Goal: Task Accomplishment & Management: Manage account settings

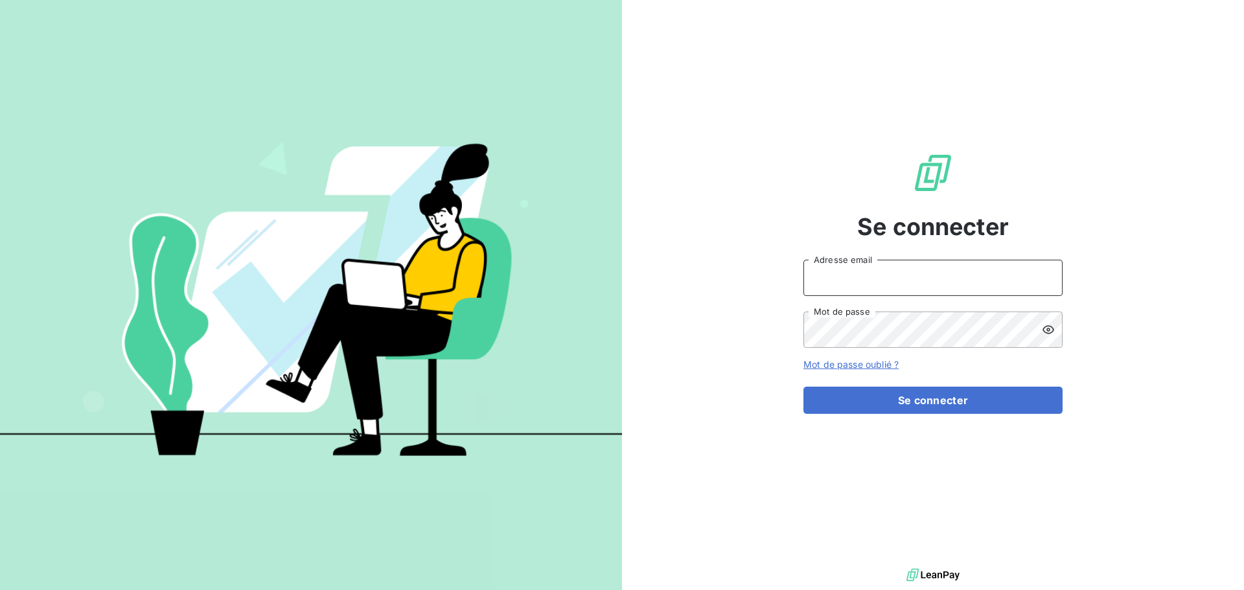
drag, startPoint x: 961, startPoint y: 283, endPoint x: 1064, endPoint y: 294, distance: 103.0
click at [968, 284] on input "Adresse email" at bounding box center [933, 278] width 259 height 36
click at [0, 590] on div at bounding box center [0, 590] width 0 height 0
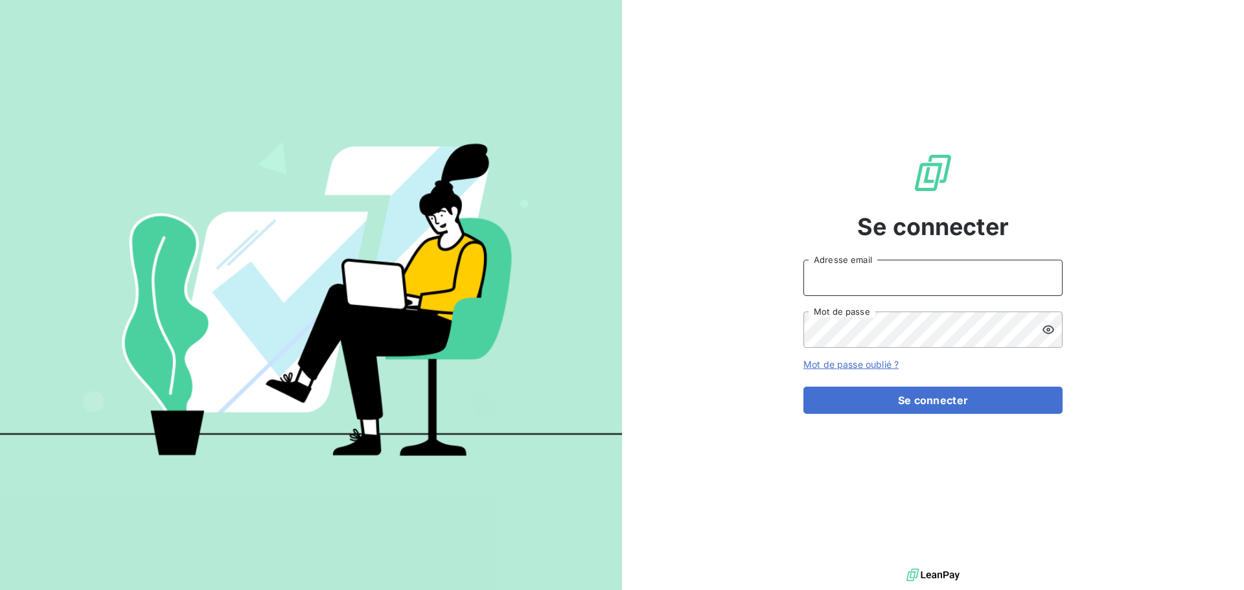
type input "[EMAIL_ADDRESS][DOMAIN_NAME]"
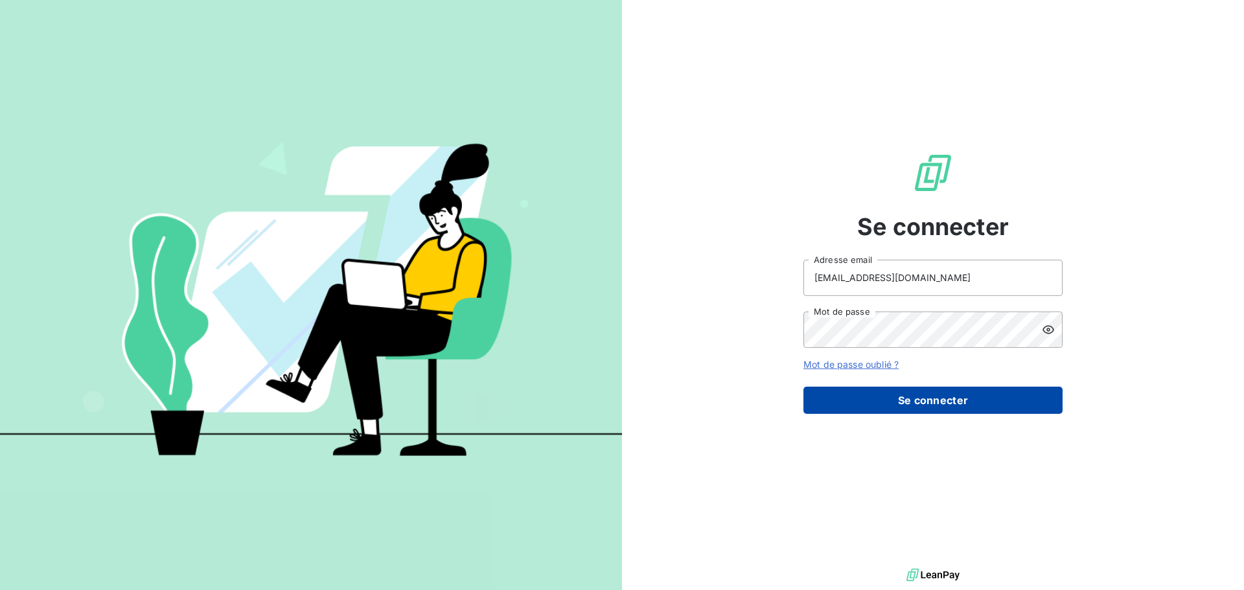
click at [887, 392] on button "Se connecter" at bounding box center [933, 400] width 259 height 27
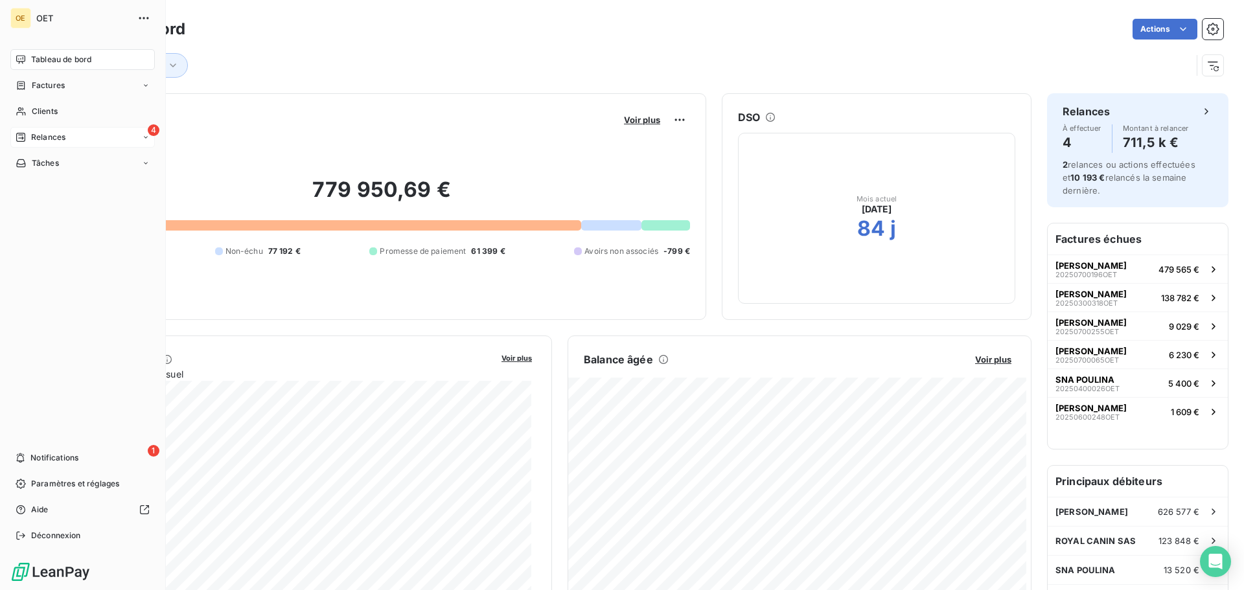
click at [48, 130] on div "4 Relances" at bounding box center [82, 137] width 145 height 21
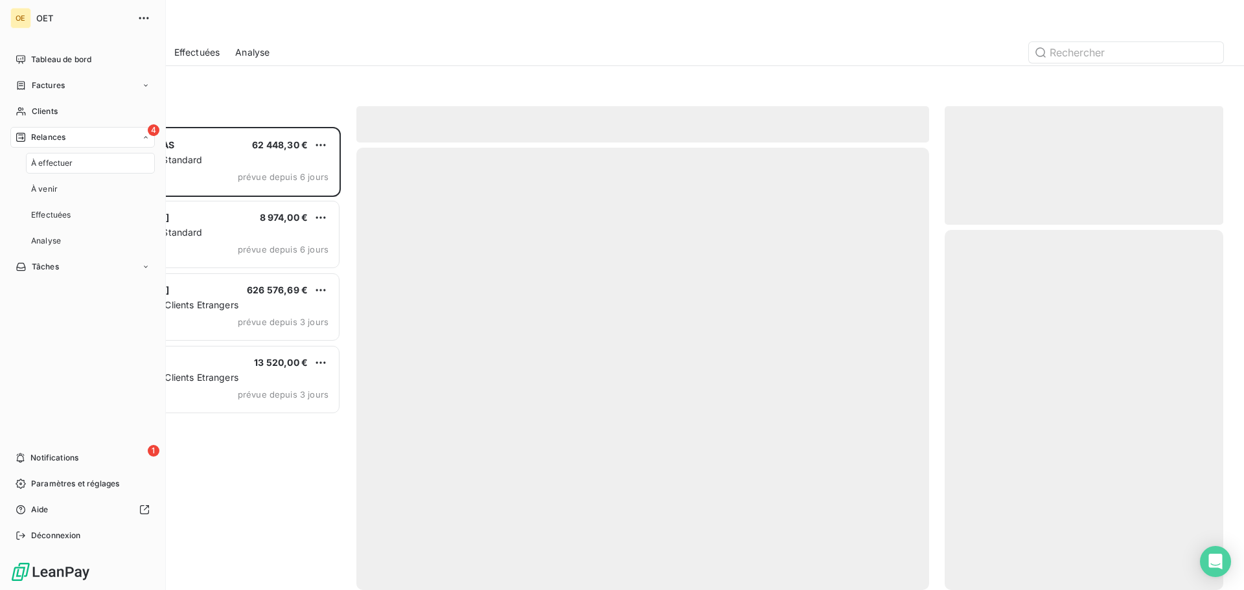
scroll to position [454, 269]
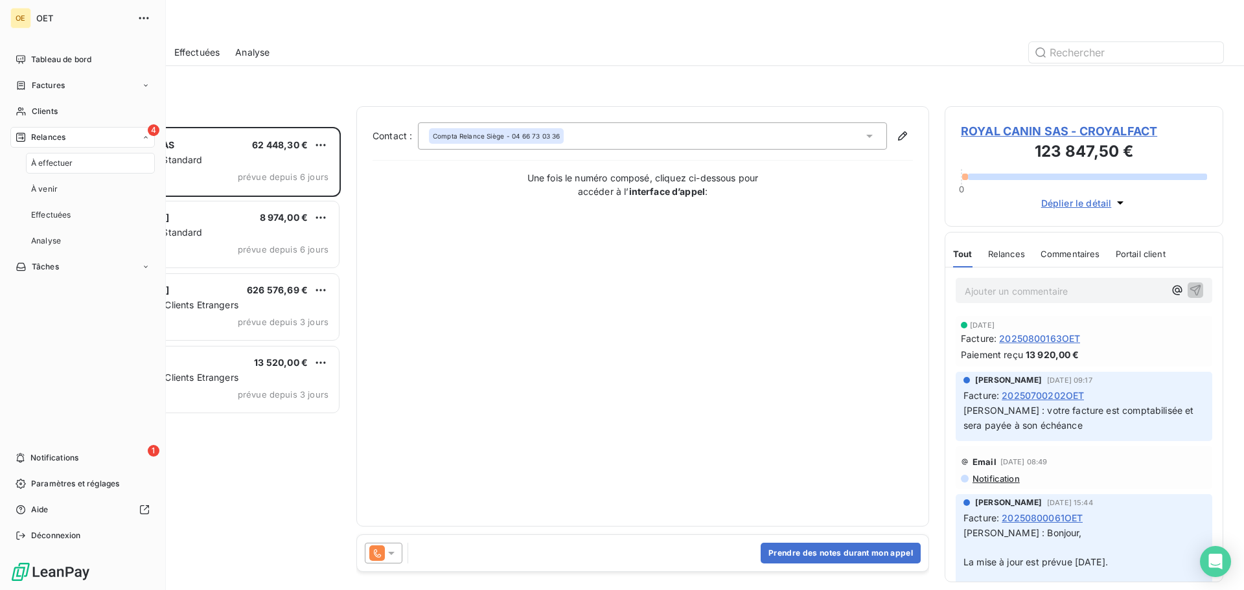
click at [64, 138] on span "Relances" at bounding box center [48, 138] width 34 height 12
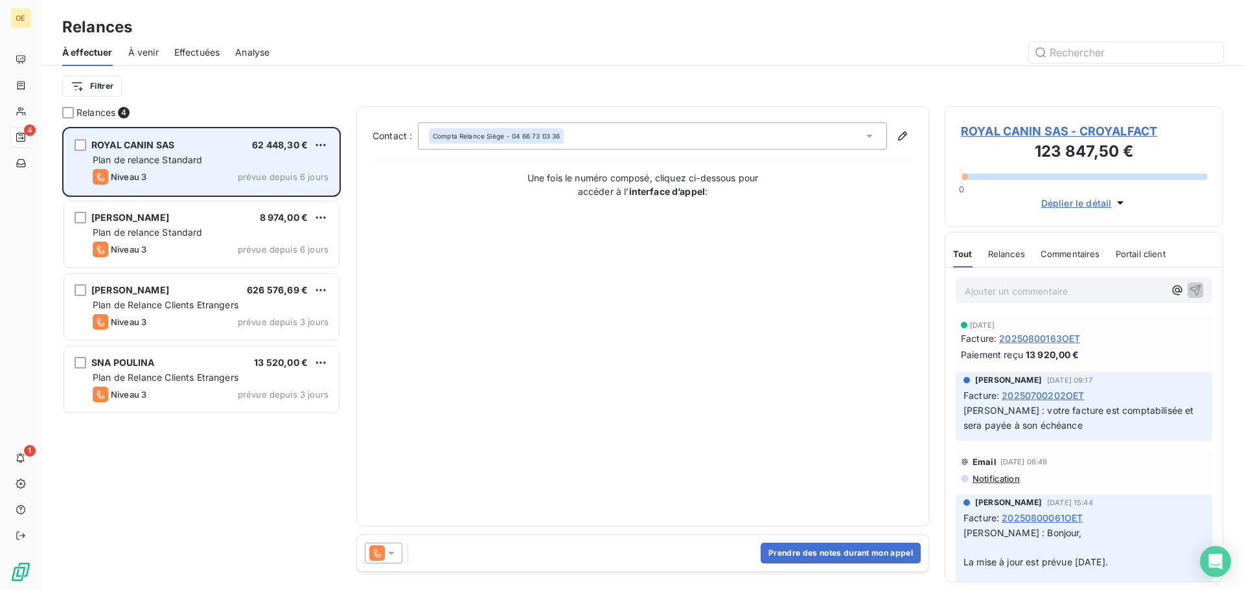
click at [224, 174] on div "Niveau 3 prévue depuis 6 jours" at bounding box center [211, 177] width 236 height 16
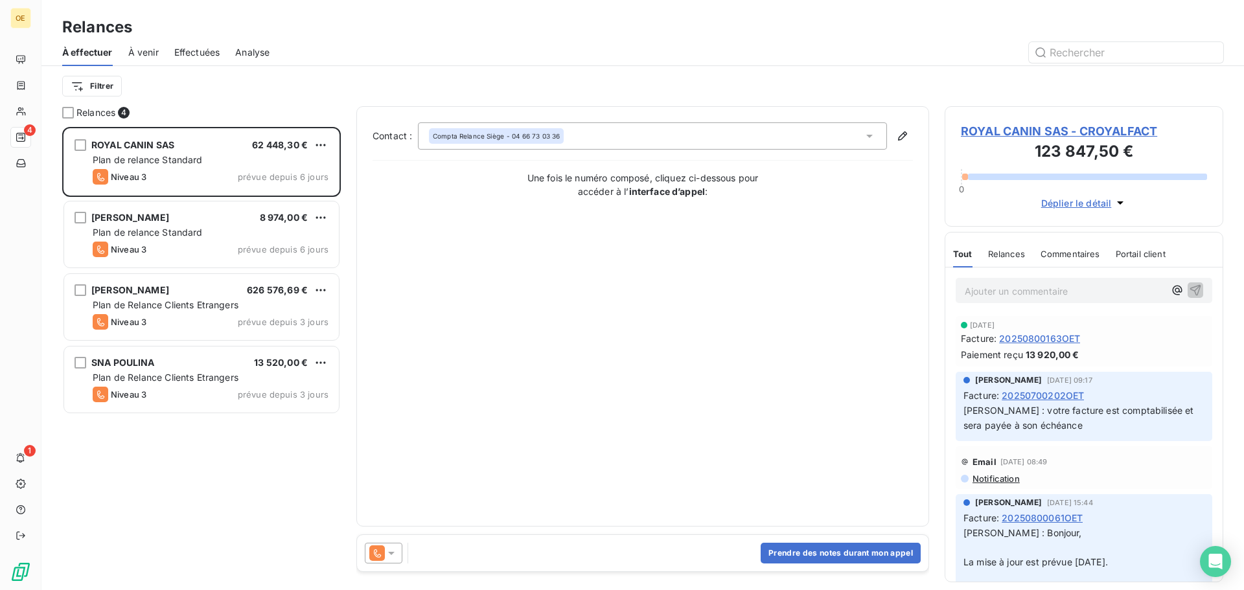
click at [1003, 248] on div "Relances" at bounding box center [1006, 253] width 37 height 27
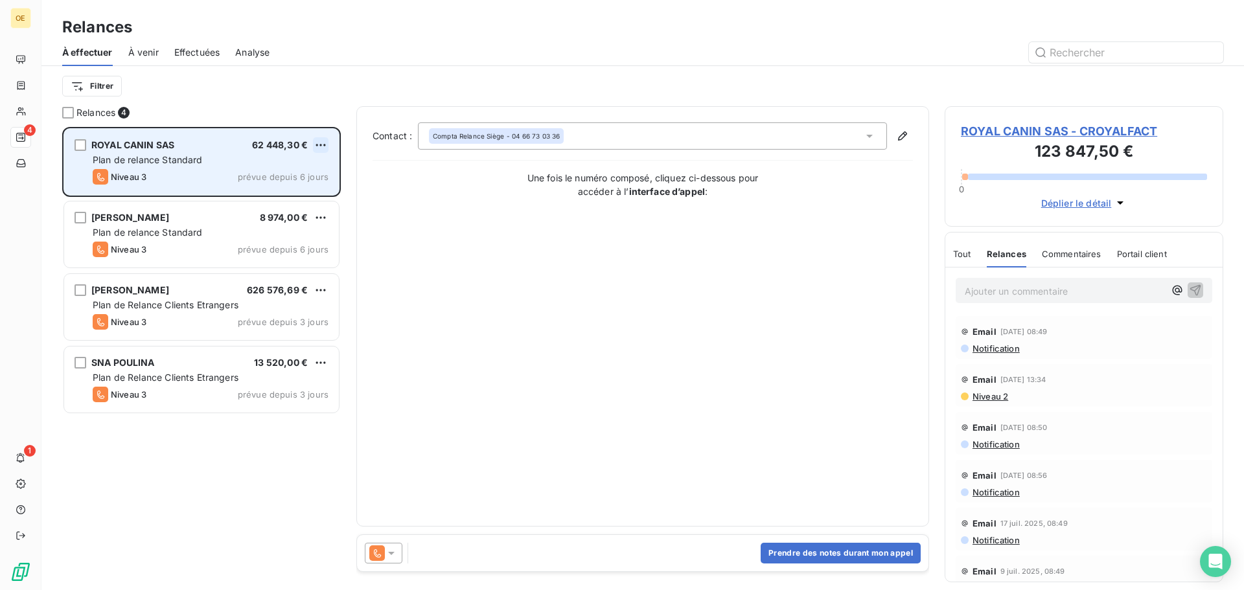
click at [316, 145] on html "OE 4 1 Relances À effectuer À venir Effectuées Analyse Filtrer Relances 4 ROYAL…" at bounding box center [622, 295] width 1244 height 590
click at [251, 143] on html "OE 4 1 Relances À effectuer À venir Effectuées Analyse Filtrer Relances 4 ROYAL…" at bounding box center [622, 295] width 1244 height 590
click at [193, 143] on div "ROYAL CANIN SAS 62 448,30 €" at bounding box center [211, 145] width 236 height 12
click at [80, 145] on div "grid" at bounding box center [81, 145] width 12 height 12
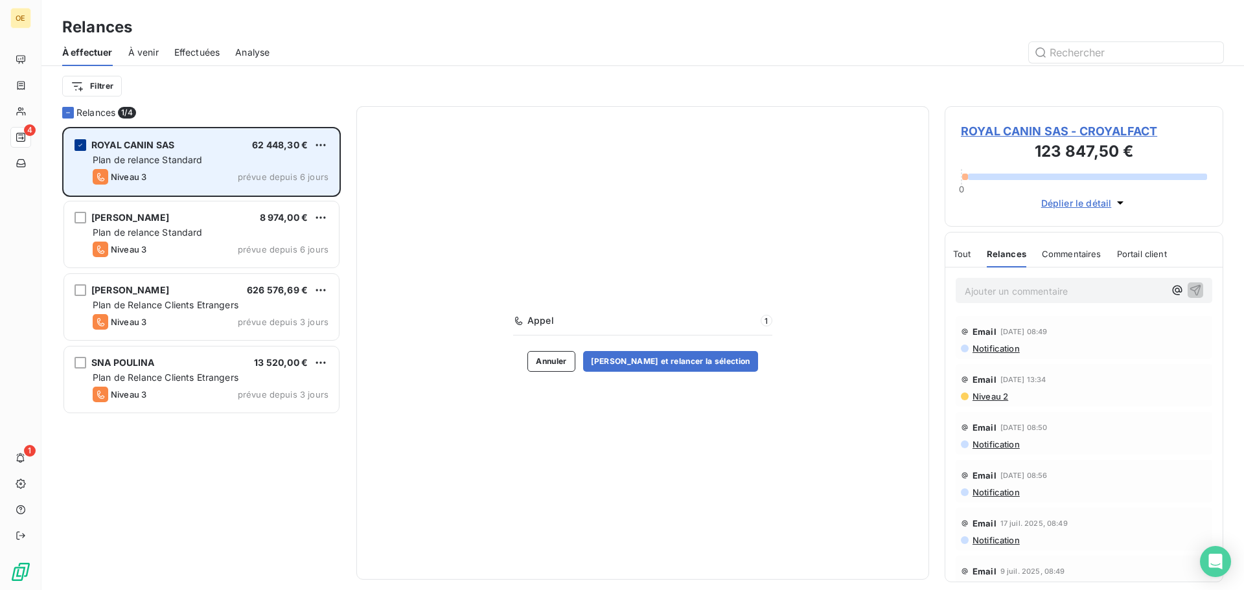
click at [80, 145] on icon "grid" at bounding box center [80, 145] width 8 height 8
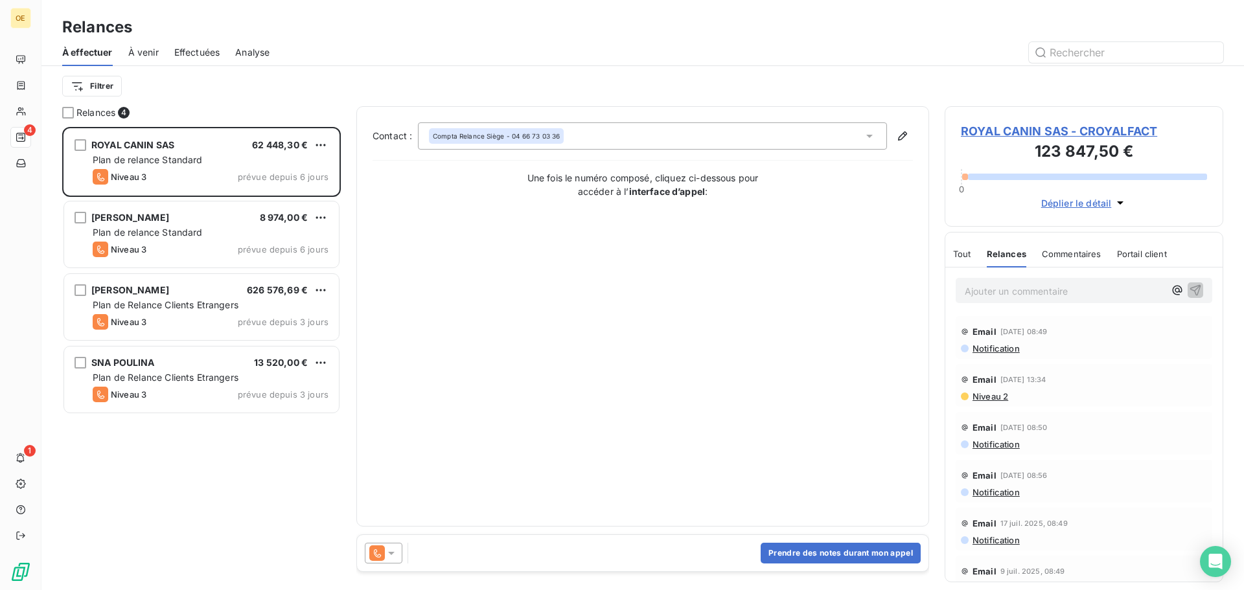
click at [612, 143] on div "Compta Relance Siège - 04 66 73 03 36" at bounding box center [652, 135] width 469 height 27
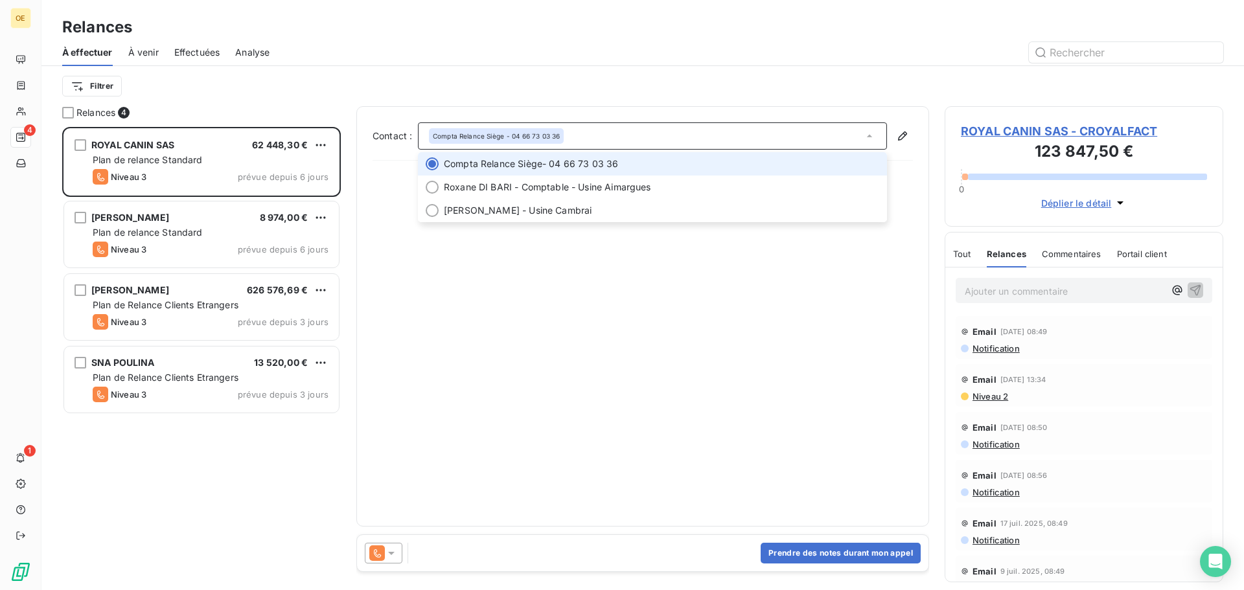
click at [614, 141] on div "Compta Relance Siège - 04 66 73 03 36" at bounding box center [652, 135] width 469 height 27
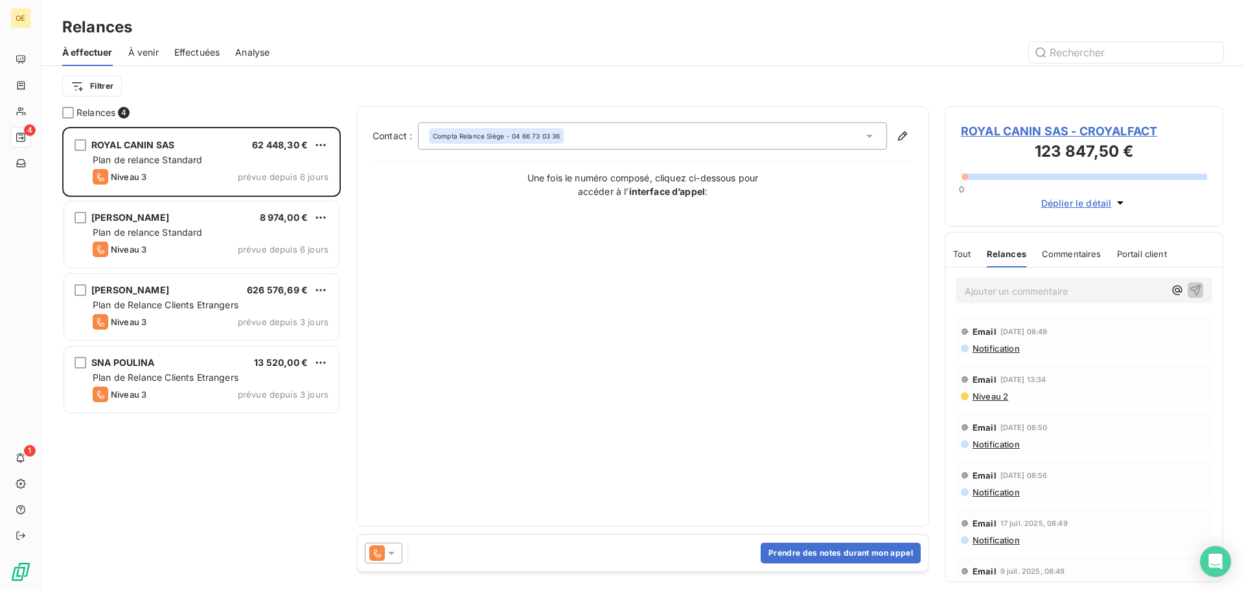
click at [995, 353] on span "Notification" at bounding box center [996, 349] width 49 height 10
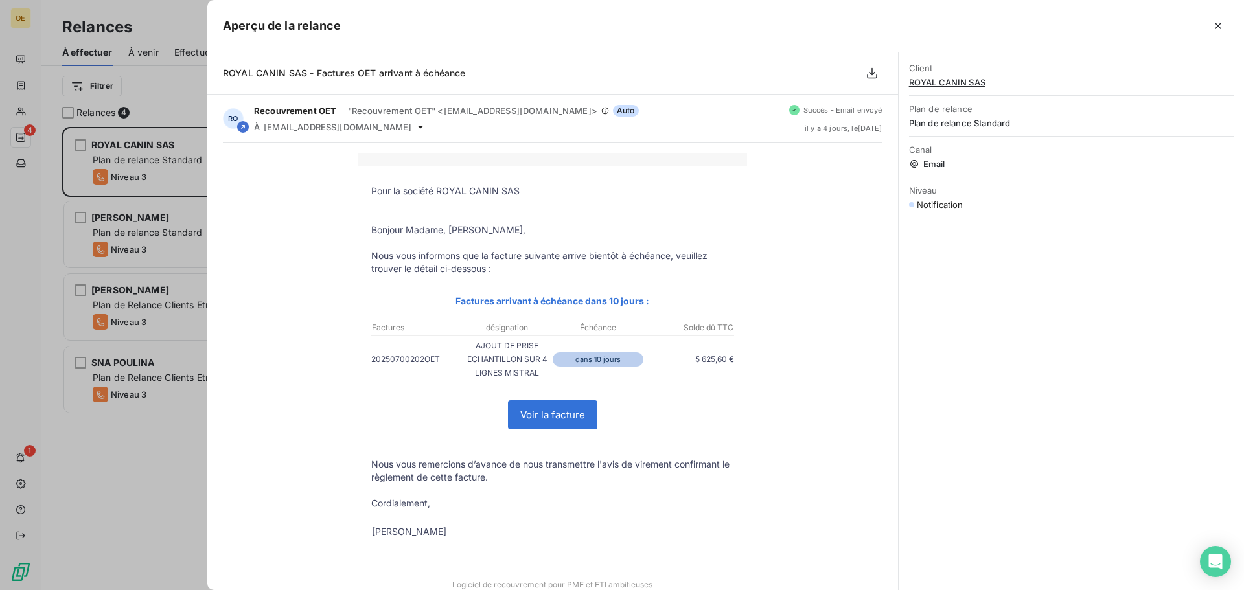
click at [118, 494] on div at bounding box center [622, 295] width 1244 height 590
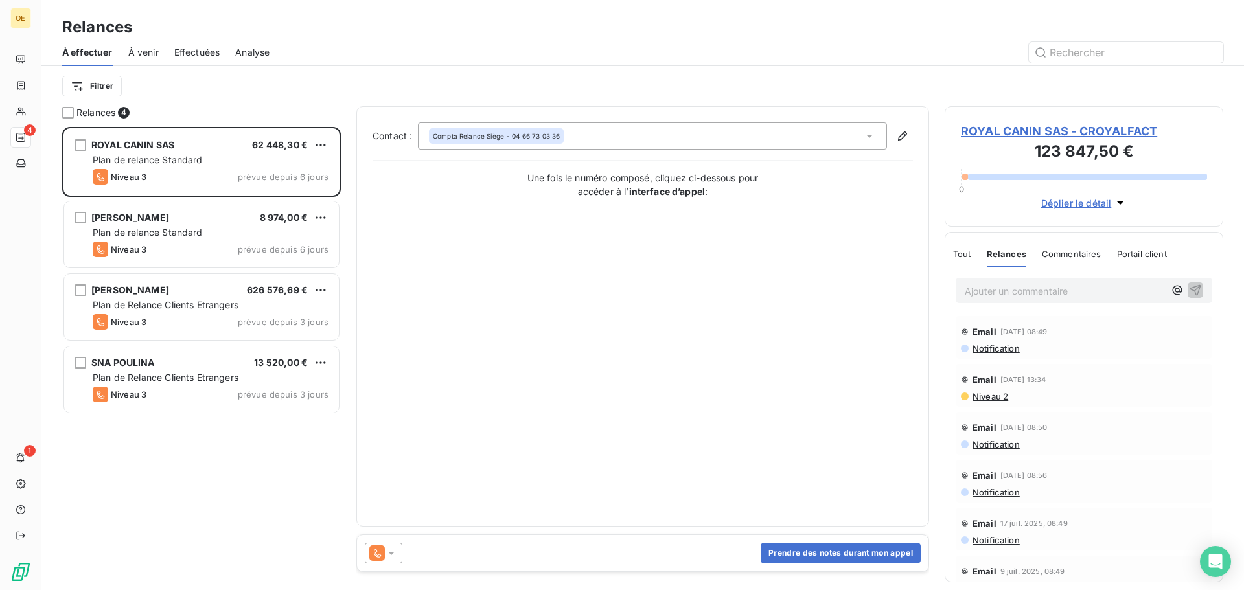
click at [1001, 400] on span "Niveau 2" at bounding box center [990, 396] width 37 height 10
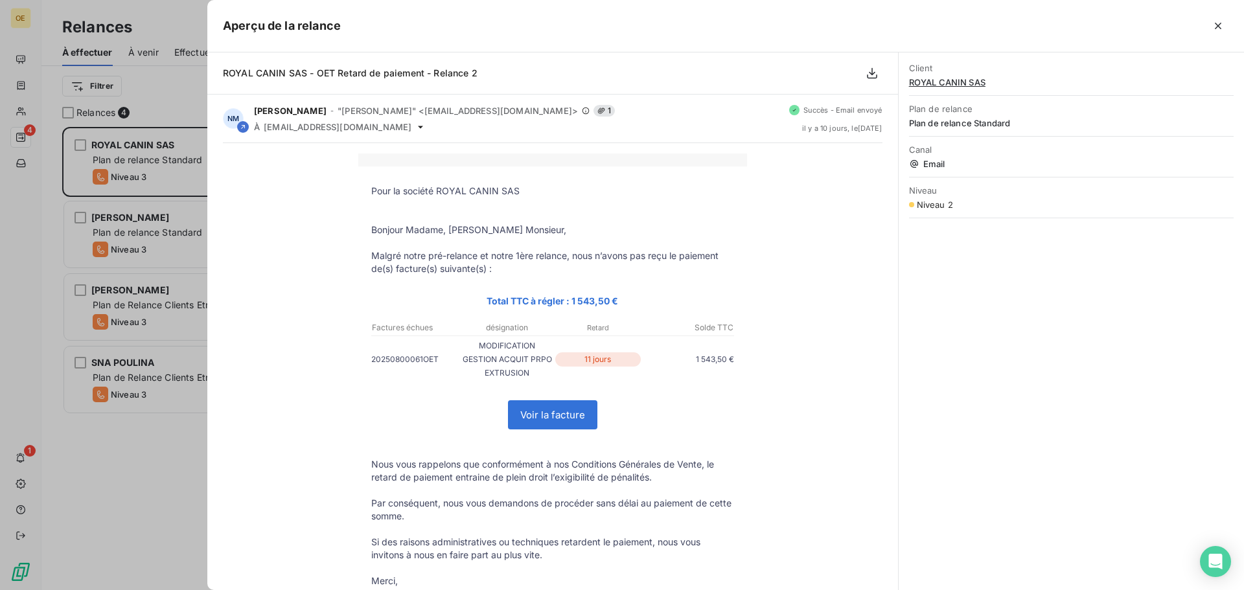
click at [154, 450] on div at bounding box center [622, 295] width 1244 height 590
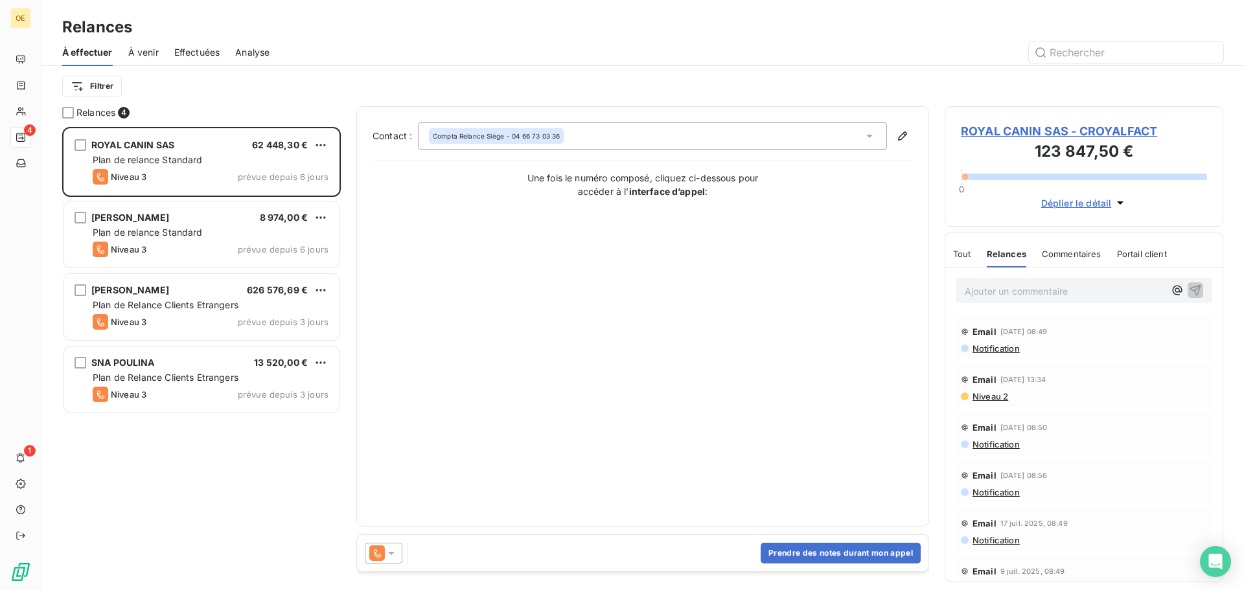
click at [990, 447] on span "Notification" at bounding box center [996, 444] width 49 height 10
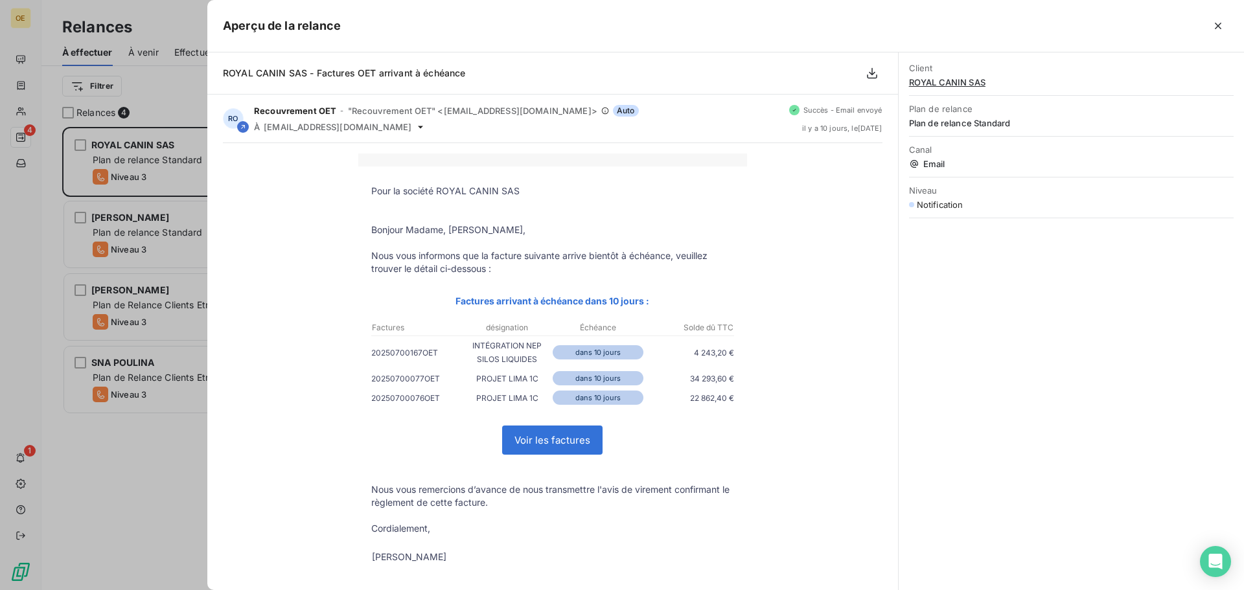
click at [183, 467] on div at bounding box center [622, 295] width 1244 height 590
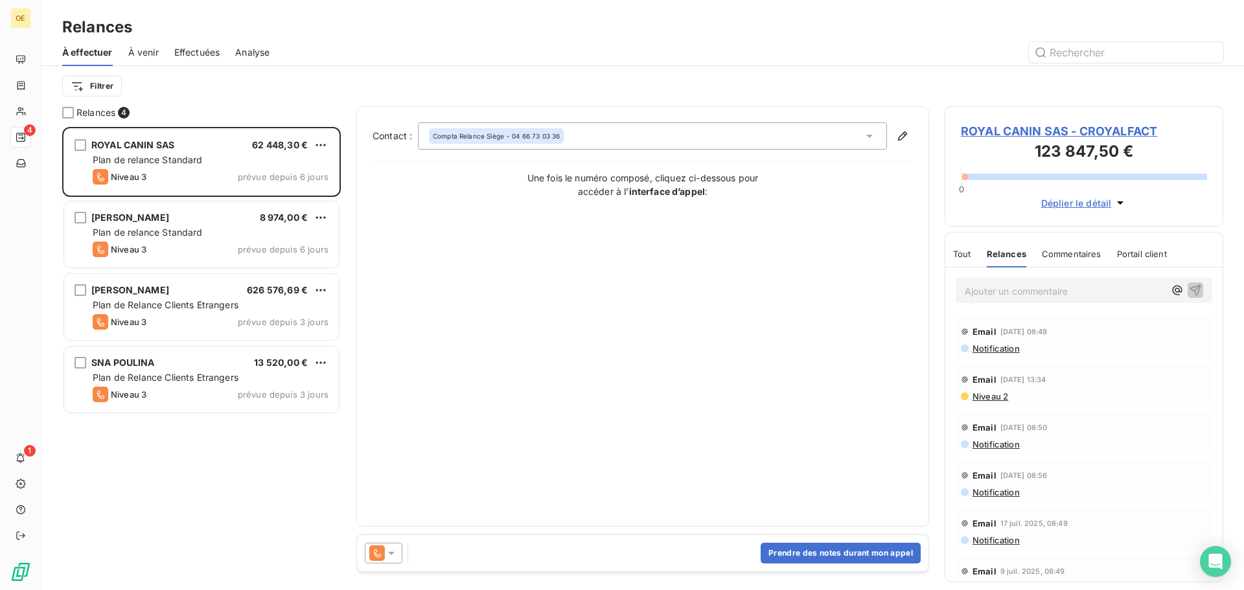
click at [992, 447] on span "Notification" at bounding box center [996, 444] width 49 height 10
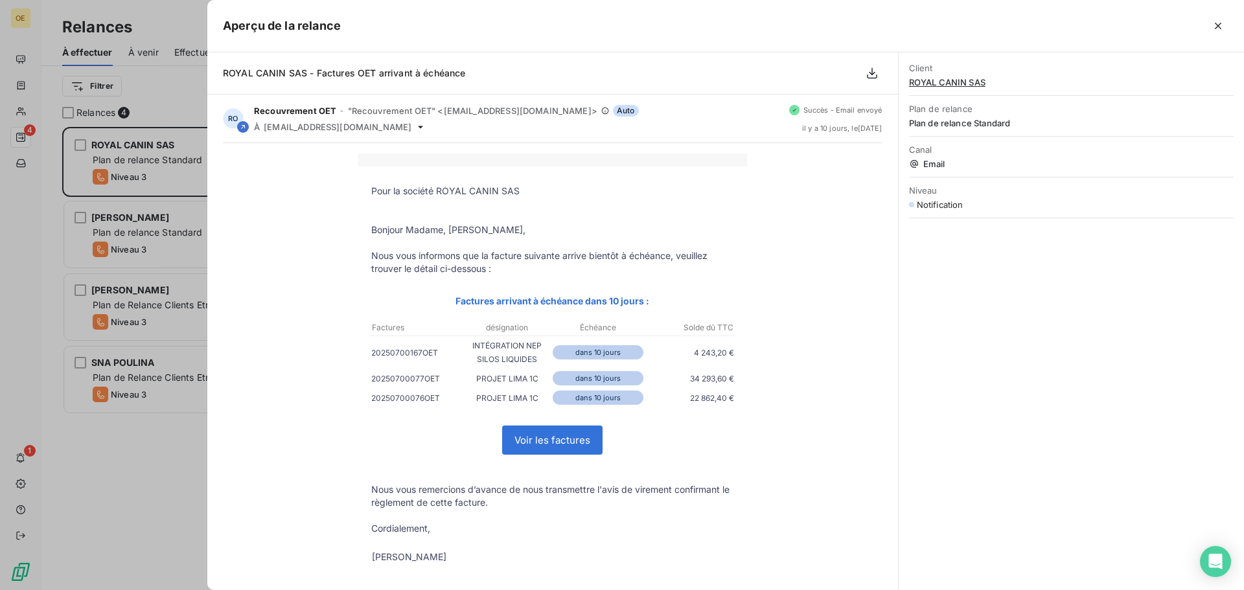
click at [150, 456] on div at bounding box center [622, 295] width 1244 height 590
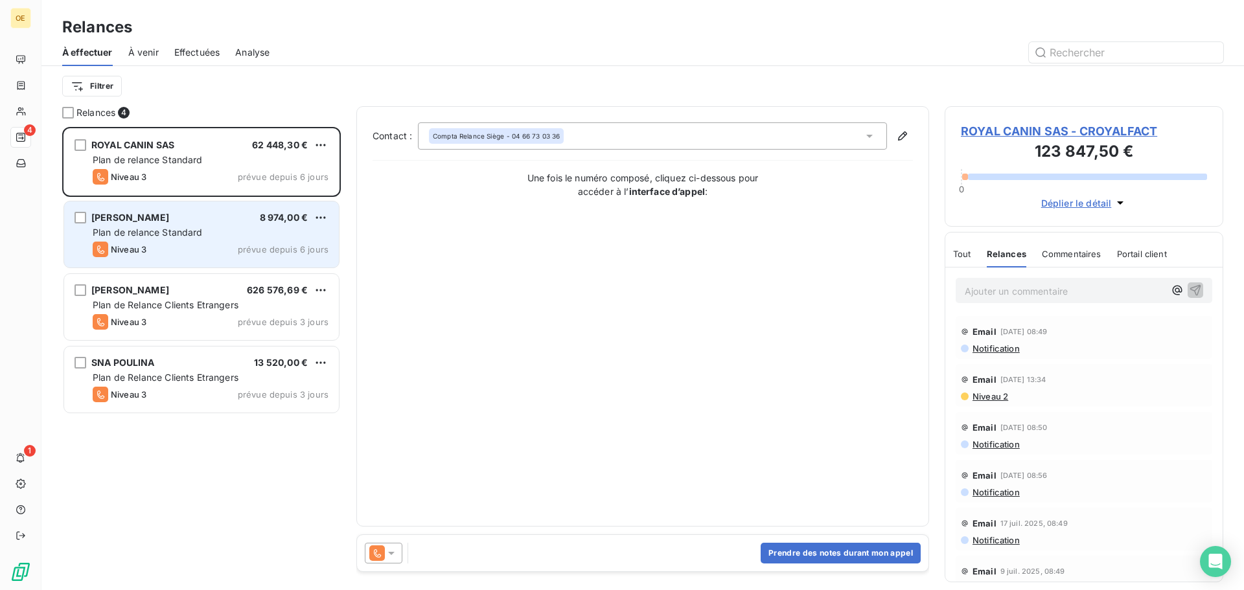
click at [238, 240] on div "[PERSON_NAME] 8 974,00 € Plan de relance Standard Niveau 3 prévue depuis 6 jours" at bounding box center [201, 235] width 275 height 66
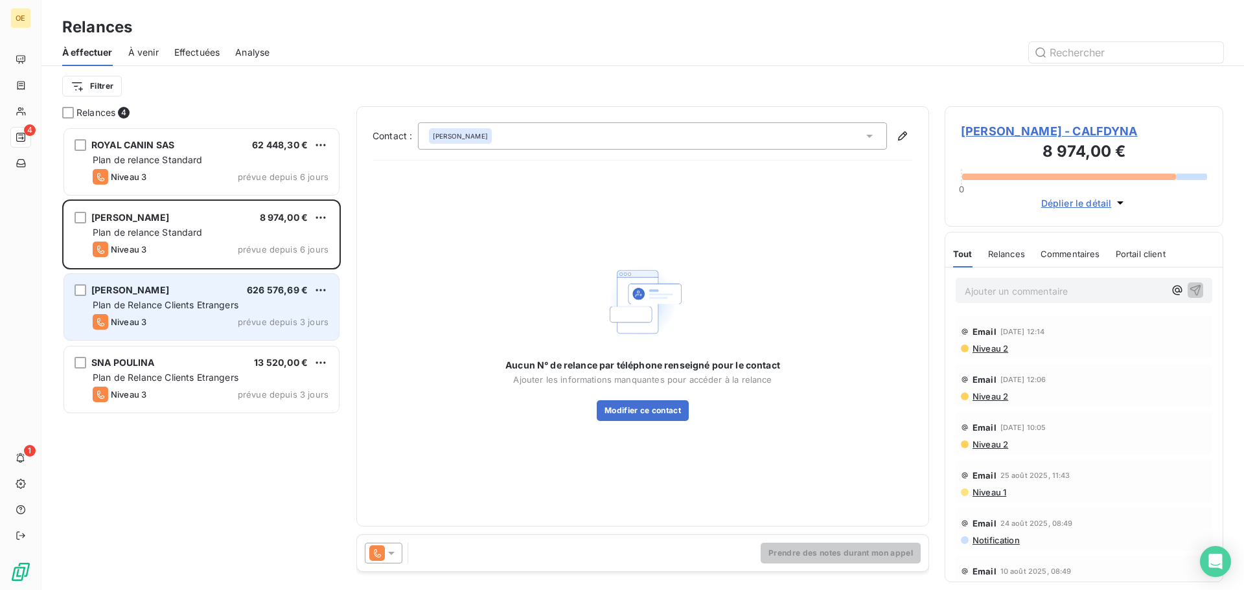
click at [231, 309] on span "Plan de Relance Clients Etrangers" at bounding box center [166, 304] width 146 height 11
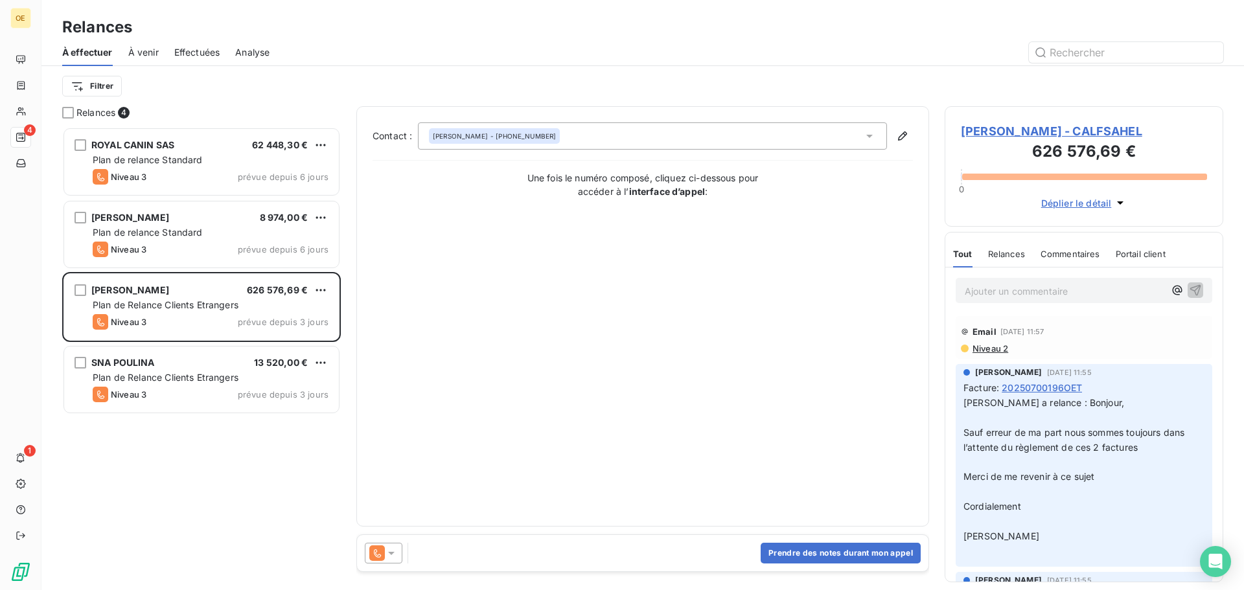
click at [988, 349] on span "Niveau 2" at bounding box center [990, 349] width 37 height 10
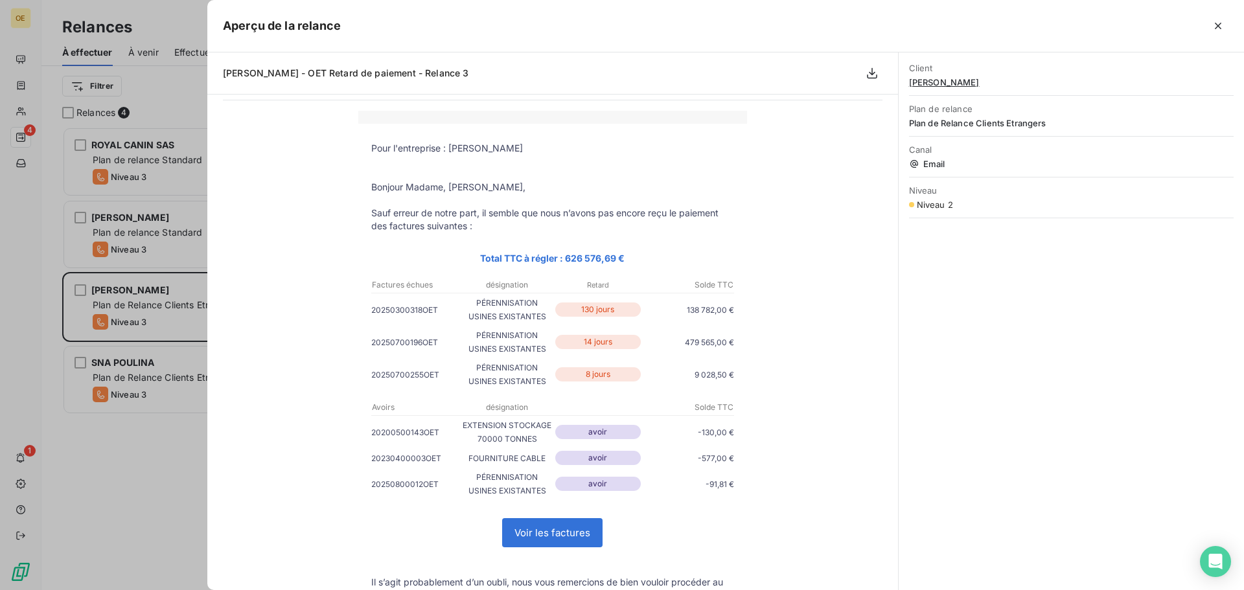
scroll to position [65, 0]
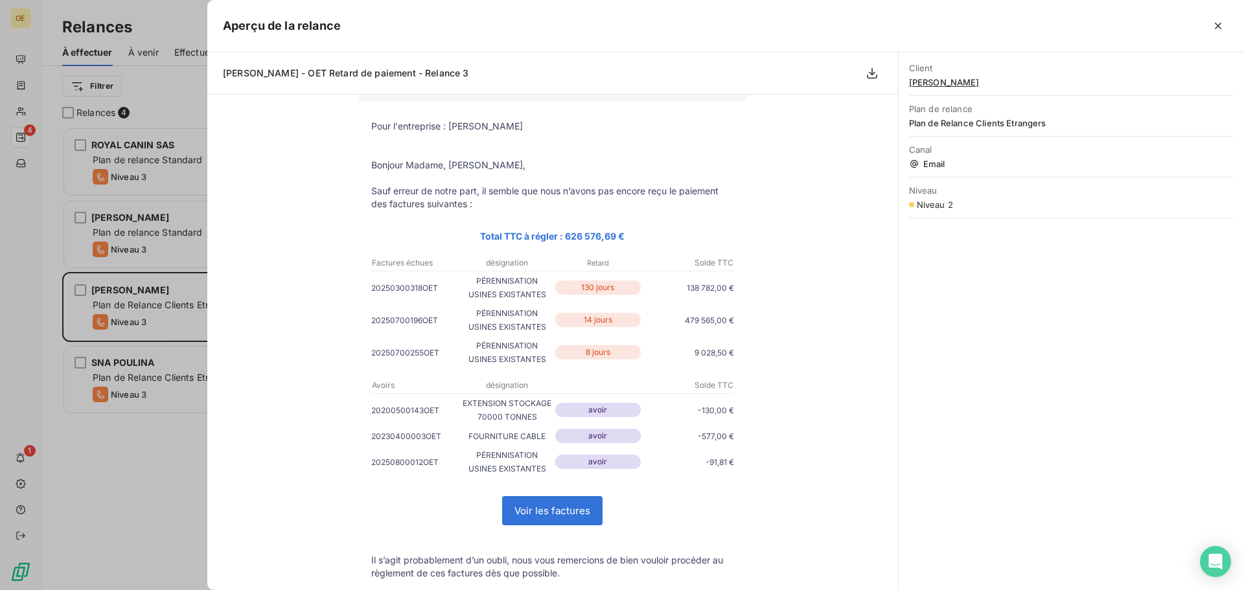
click at [216, 491] on div "Pour l'entreprise : [PERSON_NAME] [PERSON_NAME] Madame, [PERSON_NAME], Sauf err…" at bounding box center [552, 426] width 691 height 696
click at [106, 356] on div at bounding box center [622, 295] width 1244 height 590
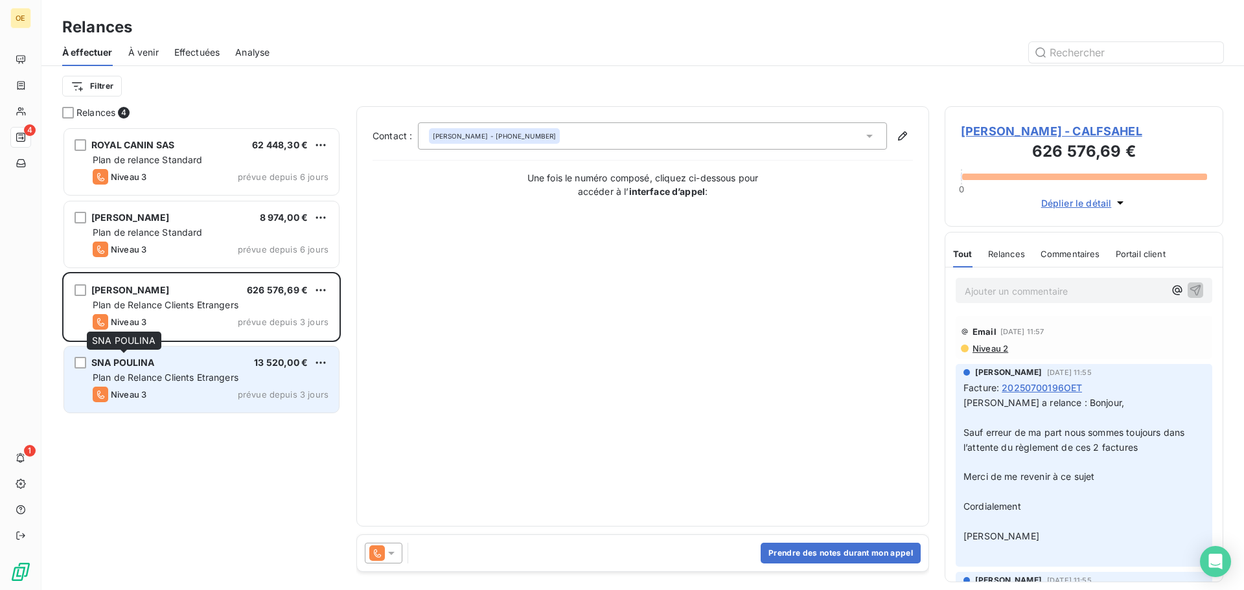
click at [143, 367] on span "SNA POULINA" at bounding box center [123, 362] width 64 height 11
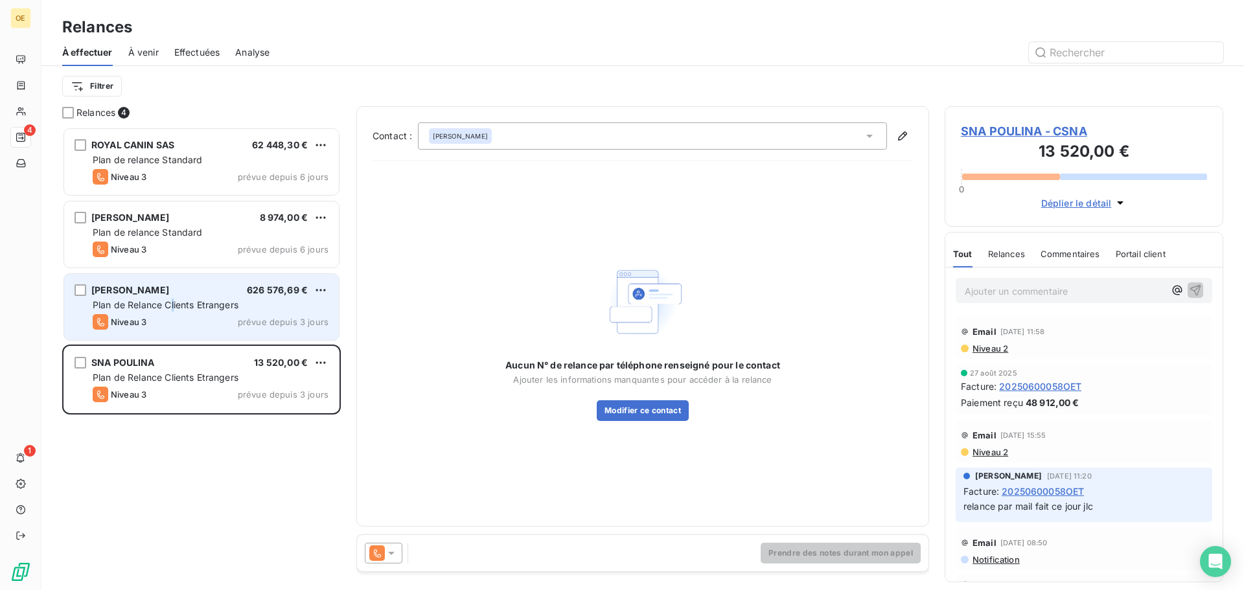
click at [174, 299] on span "Plan de Relance Clients Etrangers" at bounding box center [166, 304] width 146 height 11
